Goal: Use online tool/utility: Utilize a website feature to perform a specific function

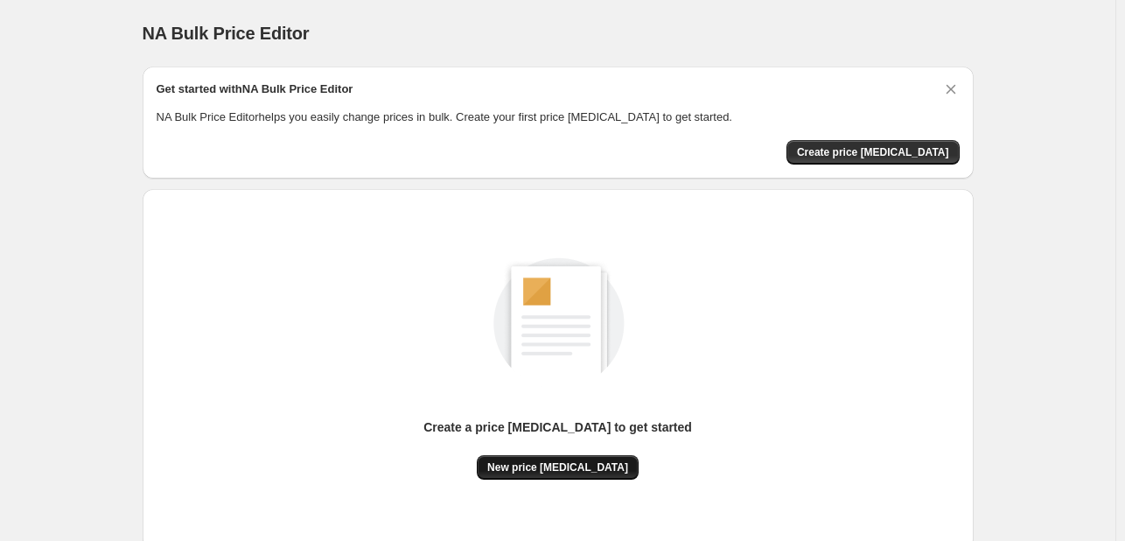
click at [596, 466] on span "New price [MEDICAL_DATA]" at bounding box center [557, 467] width 141 height 14
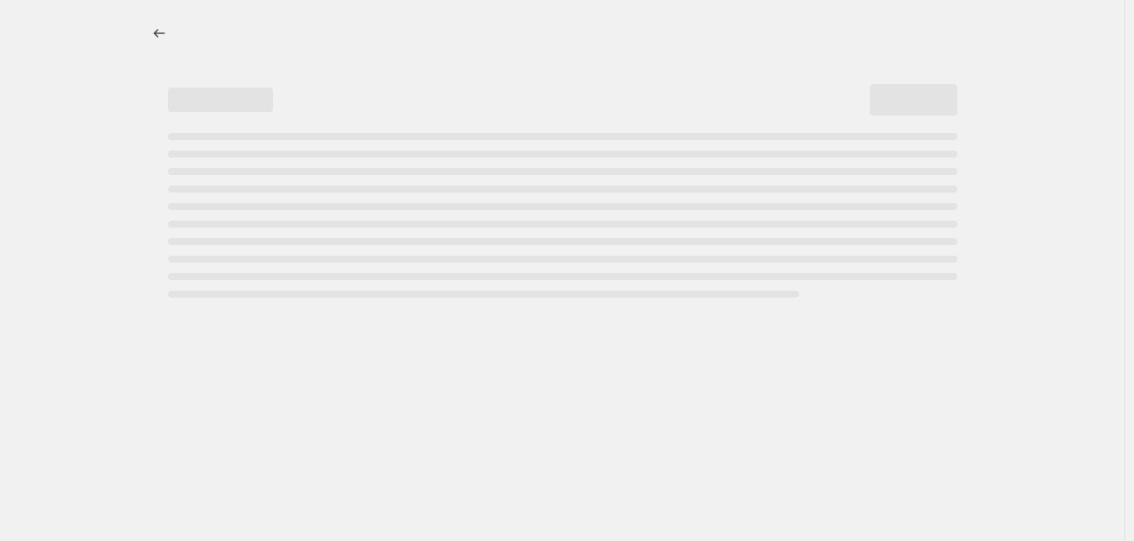
select select "percentage"
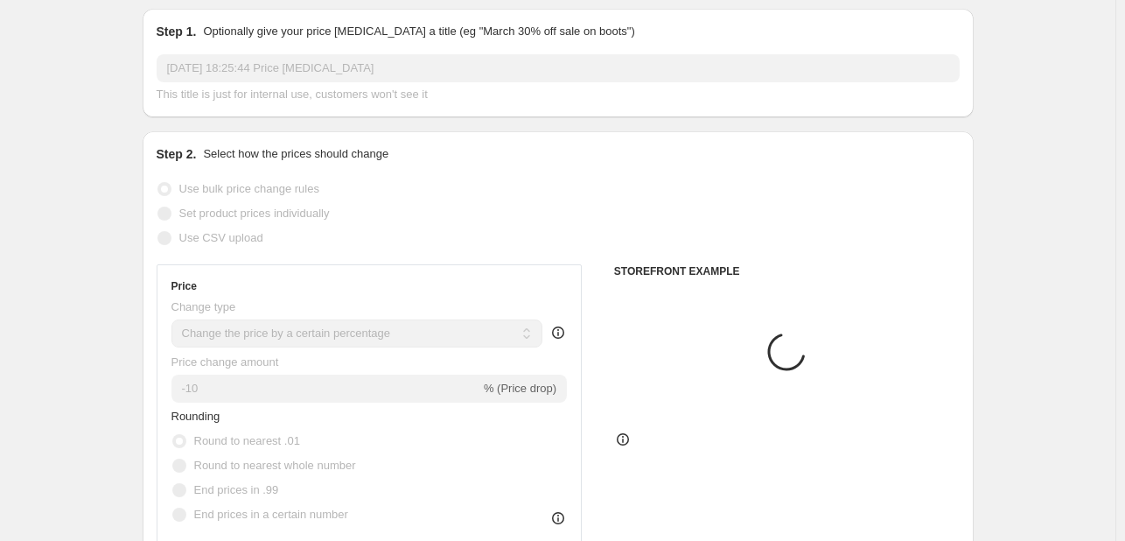
scroll to position [88, 0]
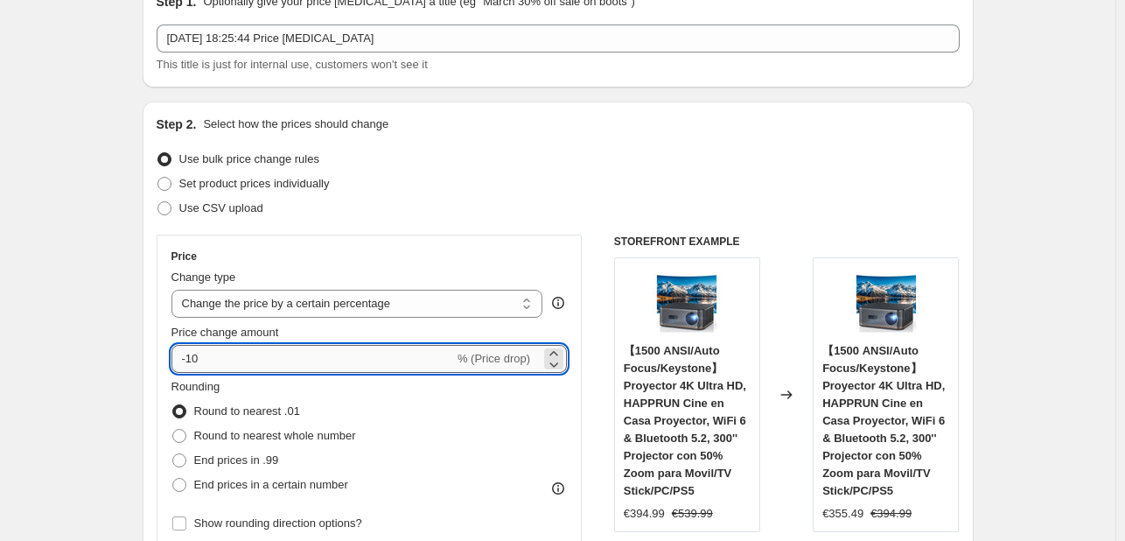
click at [239, 354] on input "-10" at bounding box center [313, 359] width 283 height 28
type input "-1"
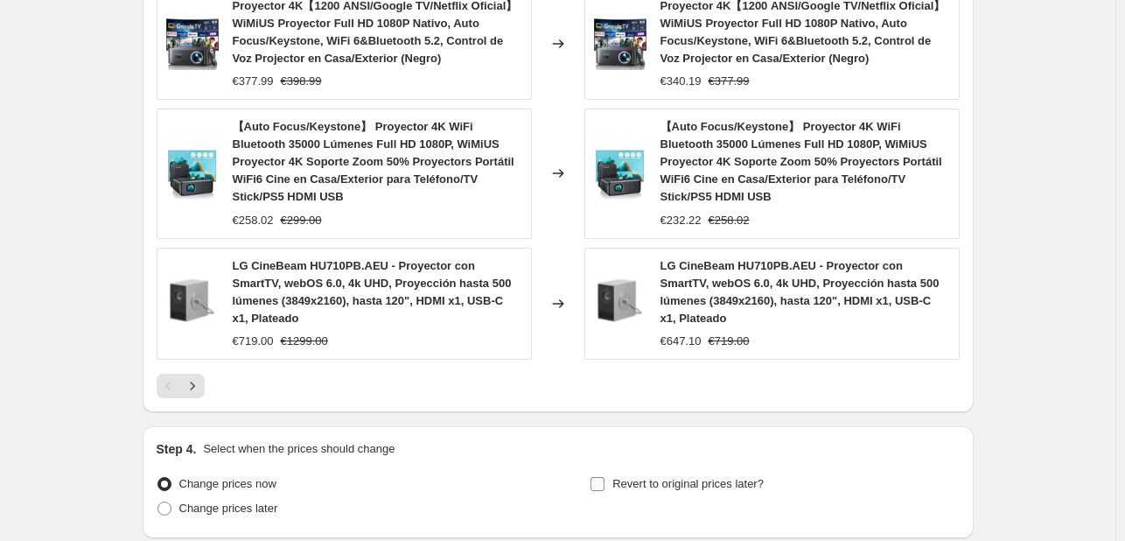
scroll to position [1446, 0]
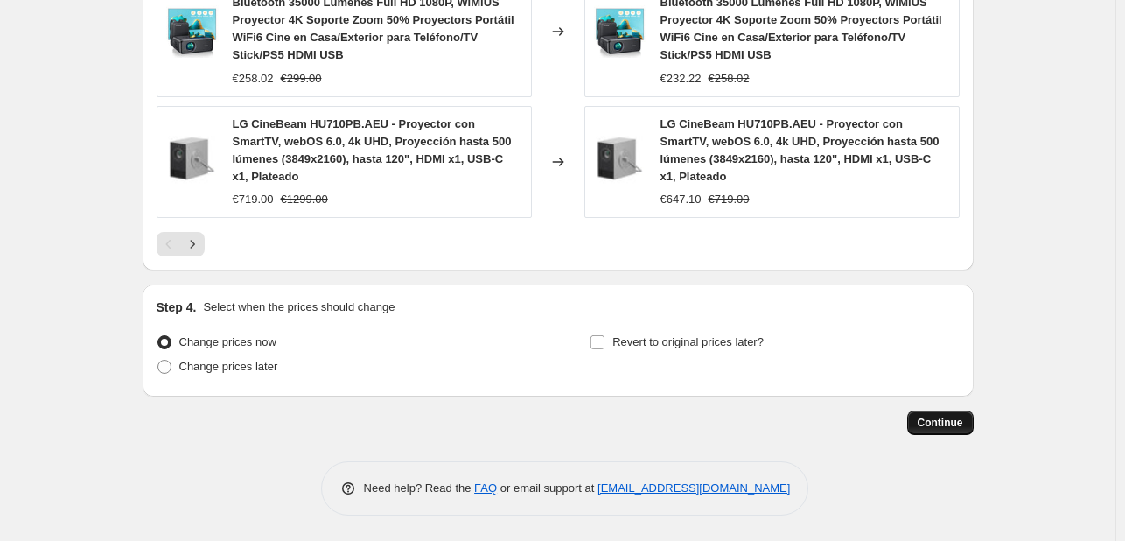
type input "-30"
click at [957, 427] on span "Continue" at bounding box center [941, 423] width 46 height 14
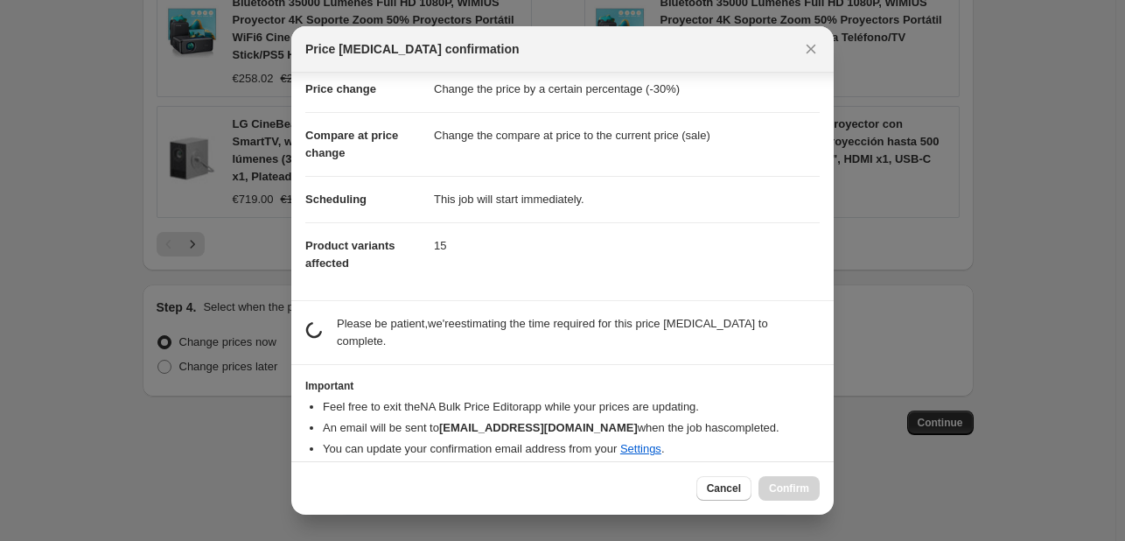
scroll to position [33, 0]
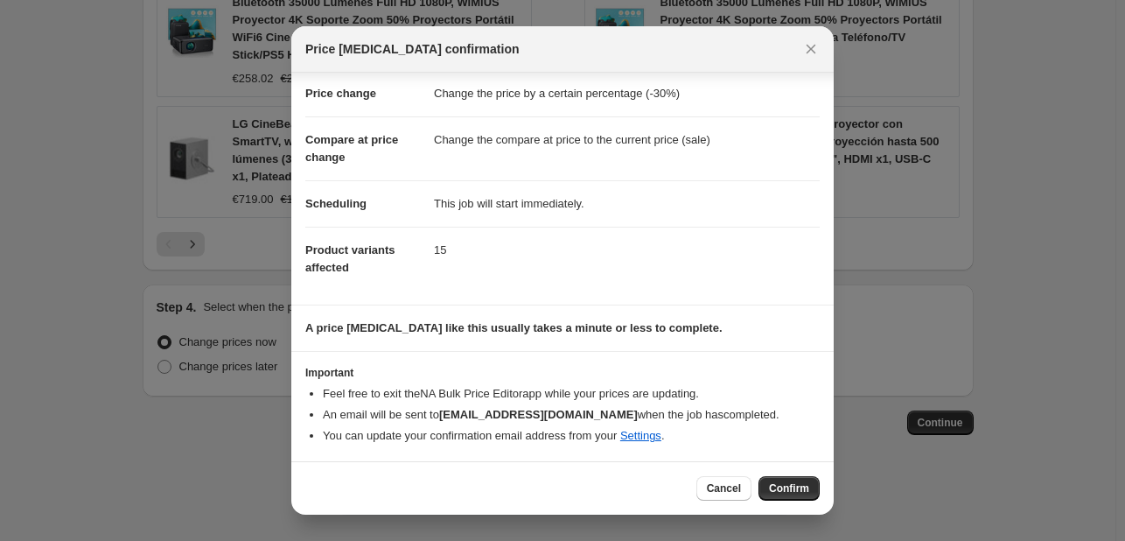
click at [768, 486] on button "Confirm" at bounding box center [789, 488] width 61 height 25
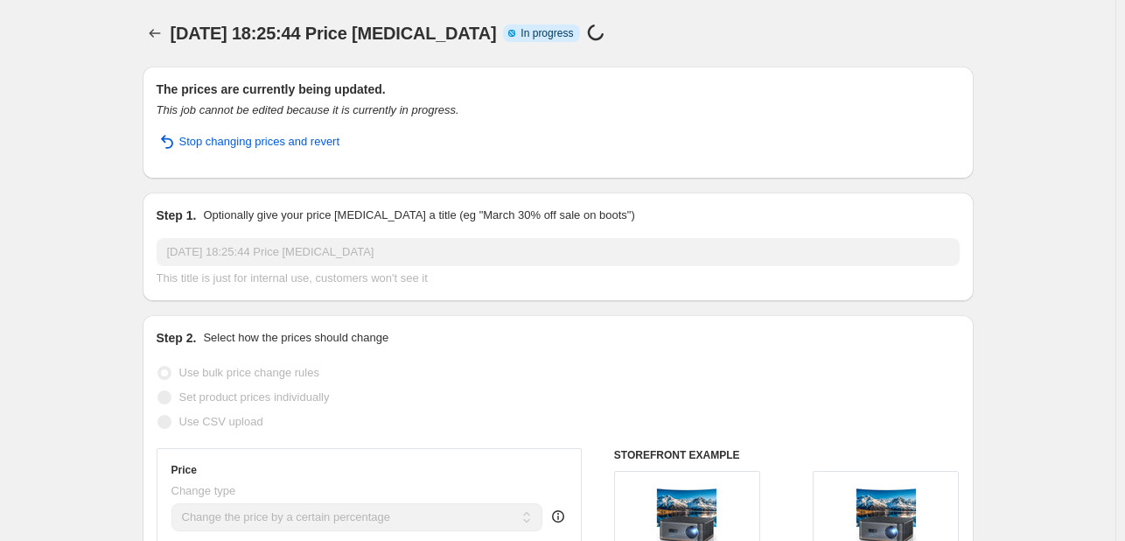
select select "percentage"
